Goal: Go to known website: Go to known website

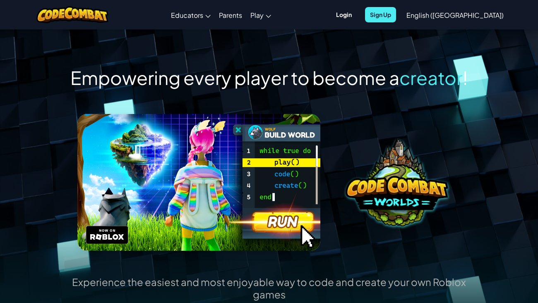
scroll to position [4, 0]
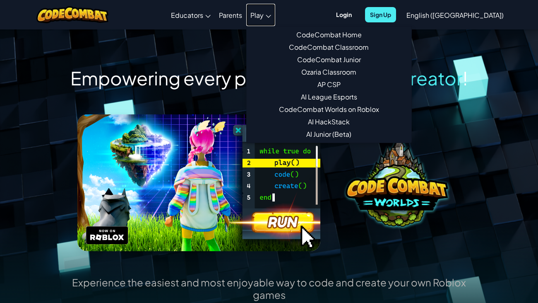
click at [264, 11] on span "Play" at bounding box center [257, 15] width 13 height 9
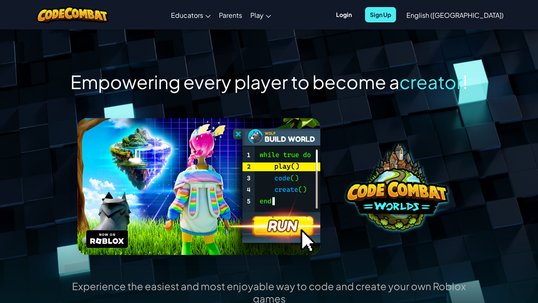
click at [116, 170] on img at bounding box center [199, 186] width 244 height 137
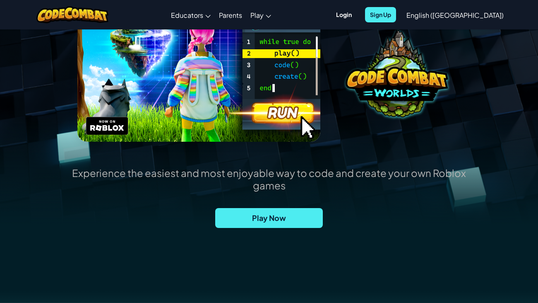
scroll to position [115, 0]
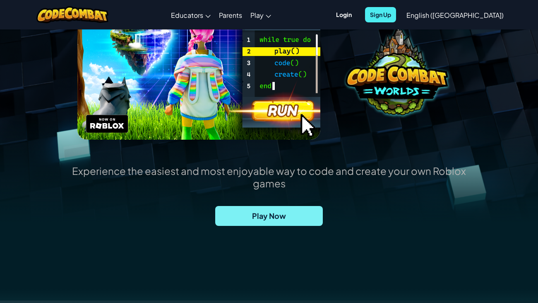
click at [239, 206] on span "Play Now" at bounding box center [269, 216] width 108 height 20
